Goal: Task Accomplishment & Management: Use online tool/utility

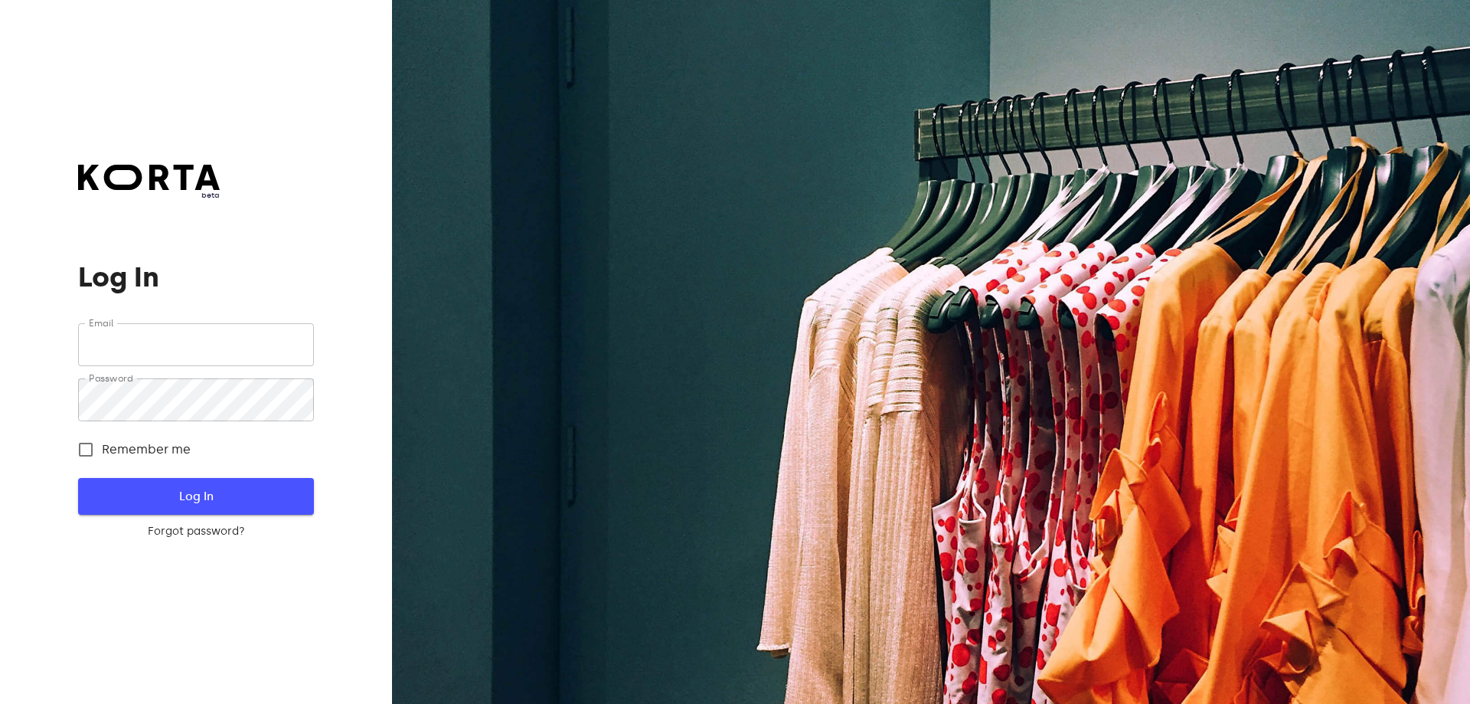
type input "[EMAIL_ADDRESS][DOMAIN_NAME]"
click at [176, 502] on span "Log In" at bounding box center [196, 496] width 186 height 20
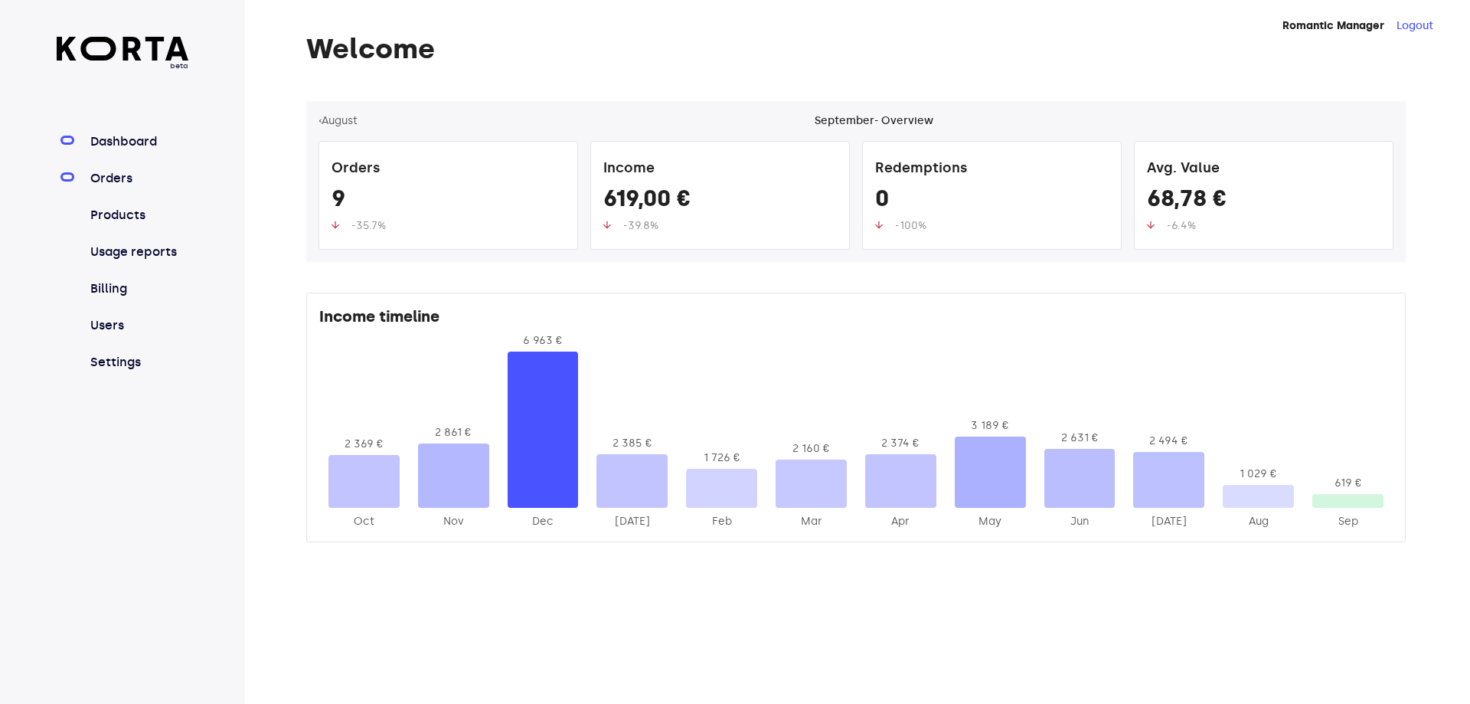
click at [106, 177] on link "Orders" at bounding box center [138, 178] width 102 height 18
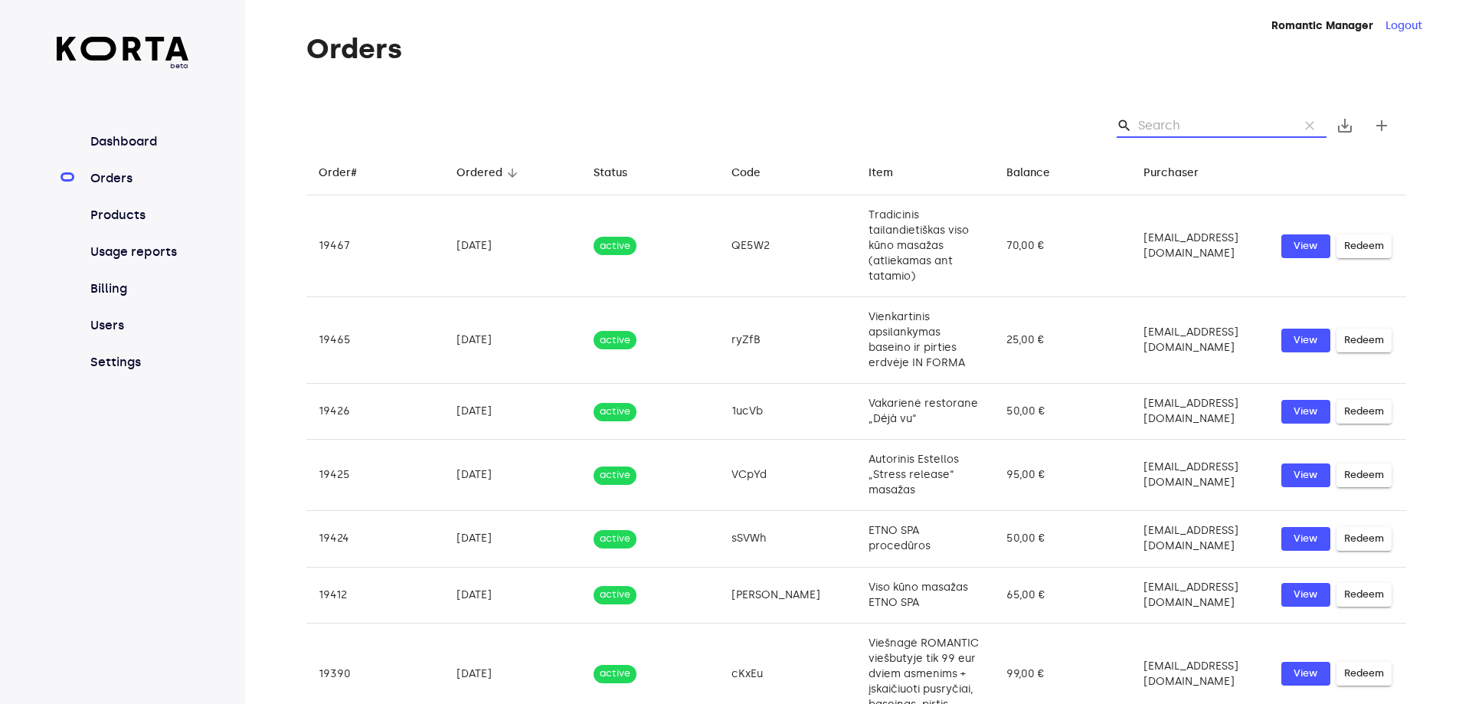
click at [1180, 124] on input "Search" at bounding box center [1212, 125] width 149 height 25
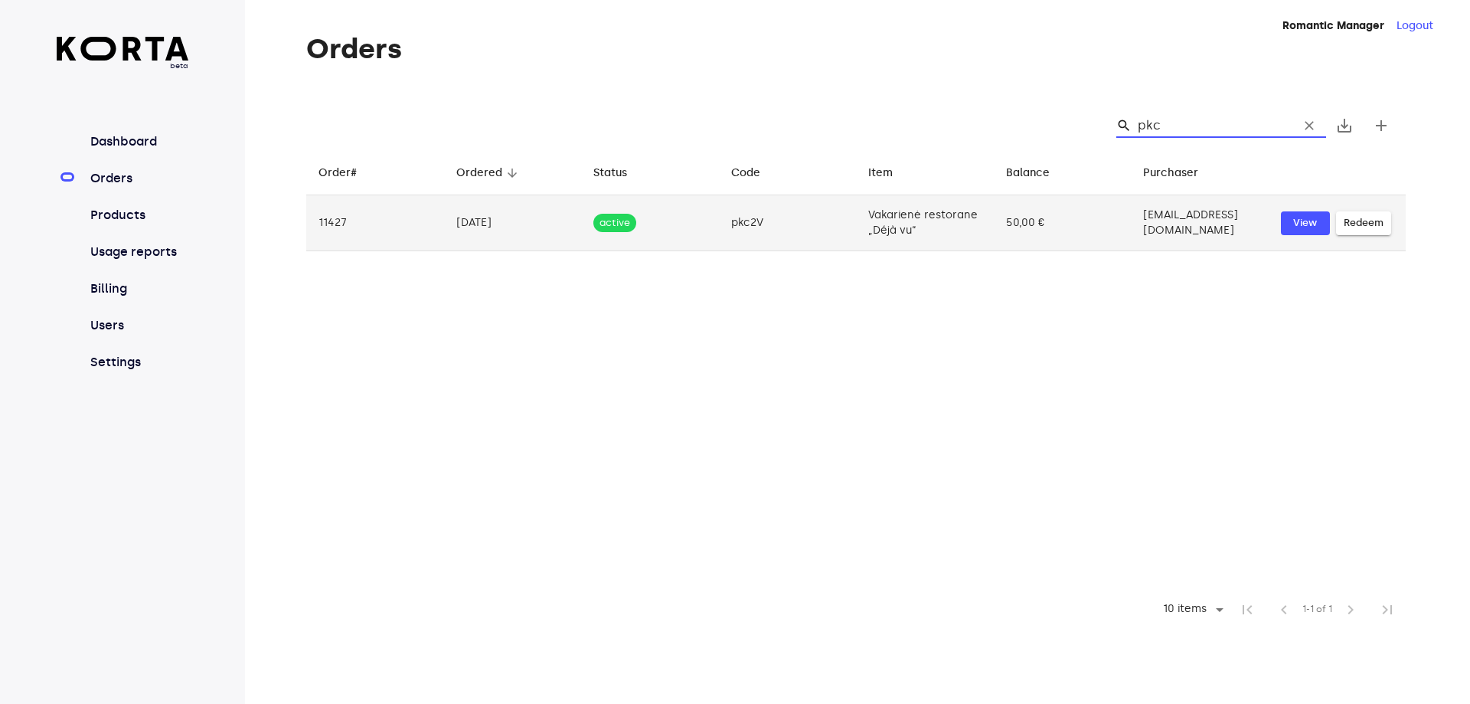
type input "pkc"
click at [701, 223] on td "active" at bounding box center [650, 223] width 138 height 56
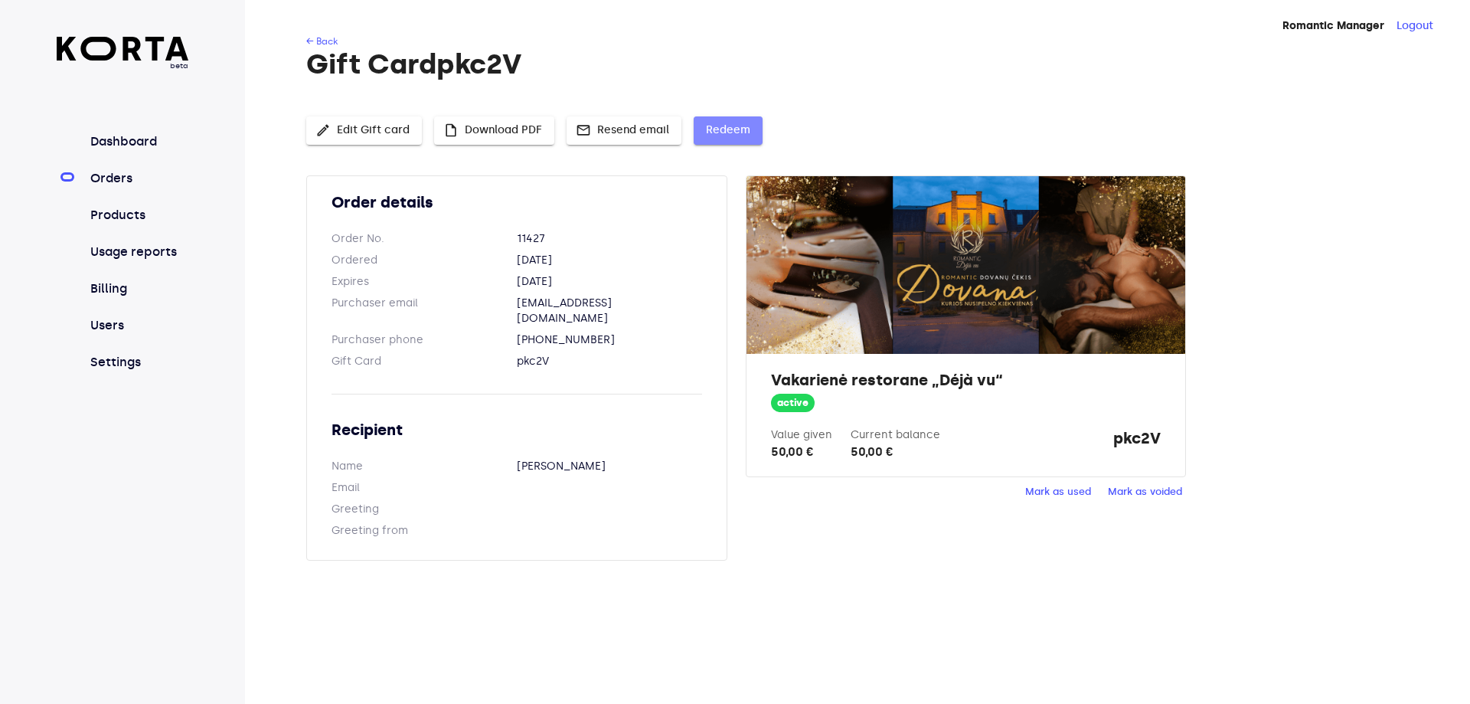
click at [729, 129] on span "Redeem" at bounding box center [728, 130] width 44 height 19
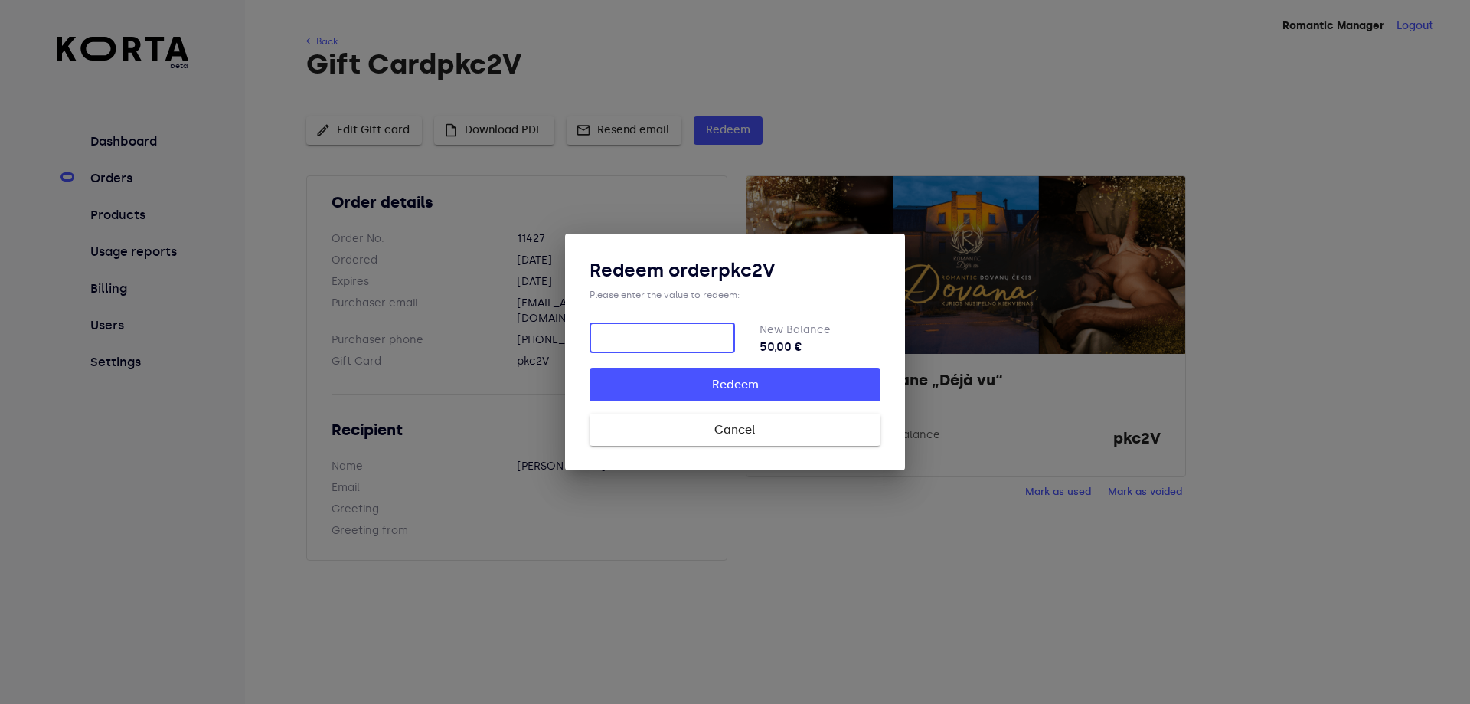
click at [658, 345] on input "number" at bounding box center [663, 337] width 146 height 31
type input "43.5"
click at [858, 316] on div "Redeem order pkc2V Please enter the value to redeem: 43.5 ​ New Balance 6,50 € …" at bounding box center [735, 352] width 291 height 188
click at [806, 391] on span "Redeem" at bounding box center [735, 384] width 242 height 20
